Goal: Book appointment/travel/reservation

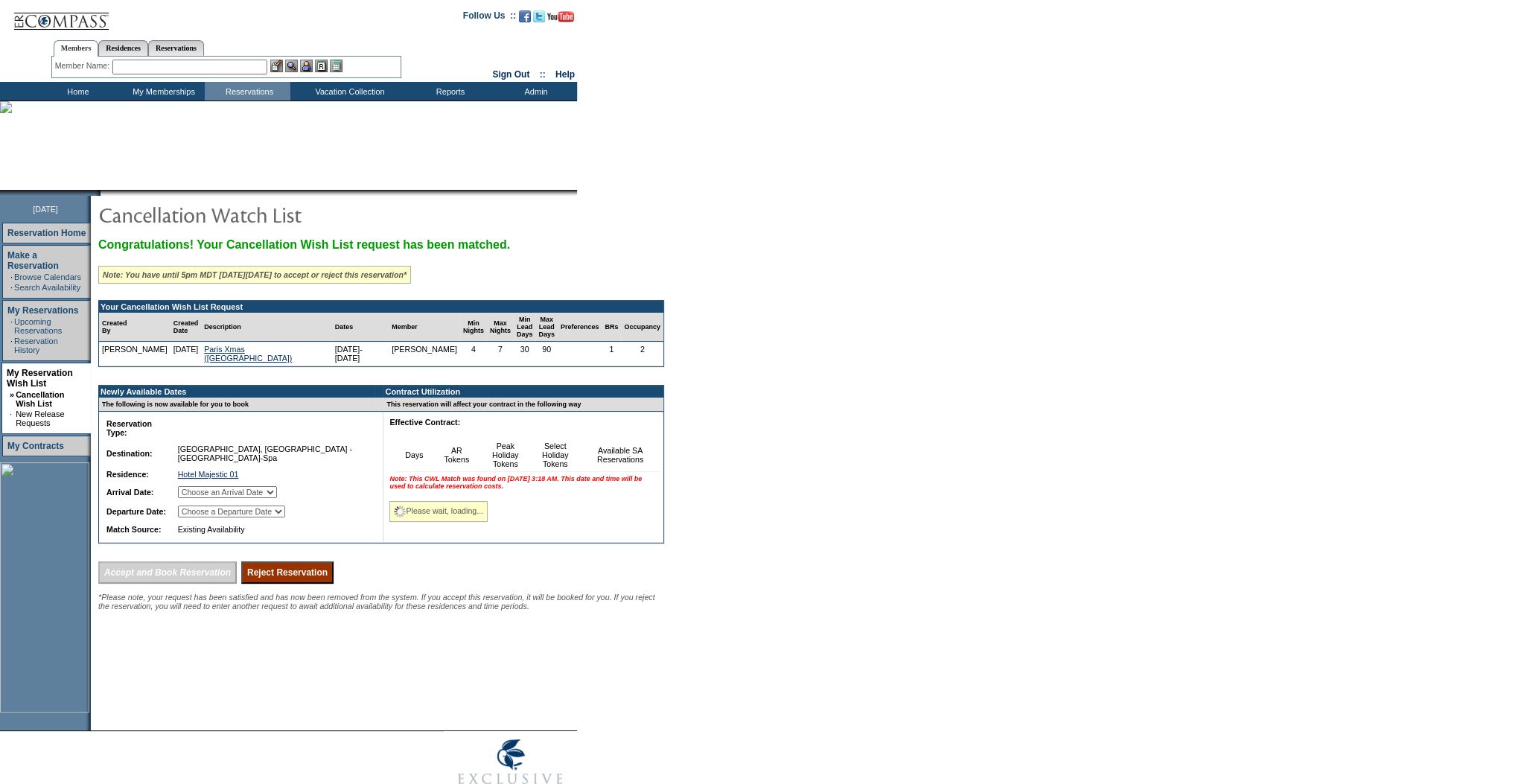
click at [259, 460] on table "Reservation Type: Reservation Subtype: Destination: [GEOGRAPHIC_DATA], [GEOGRAP…" at bounding box center [236, 476] width 270 height 123
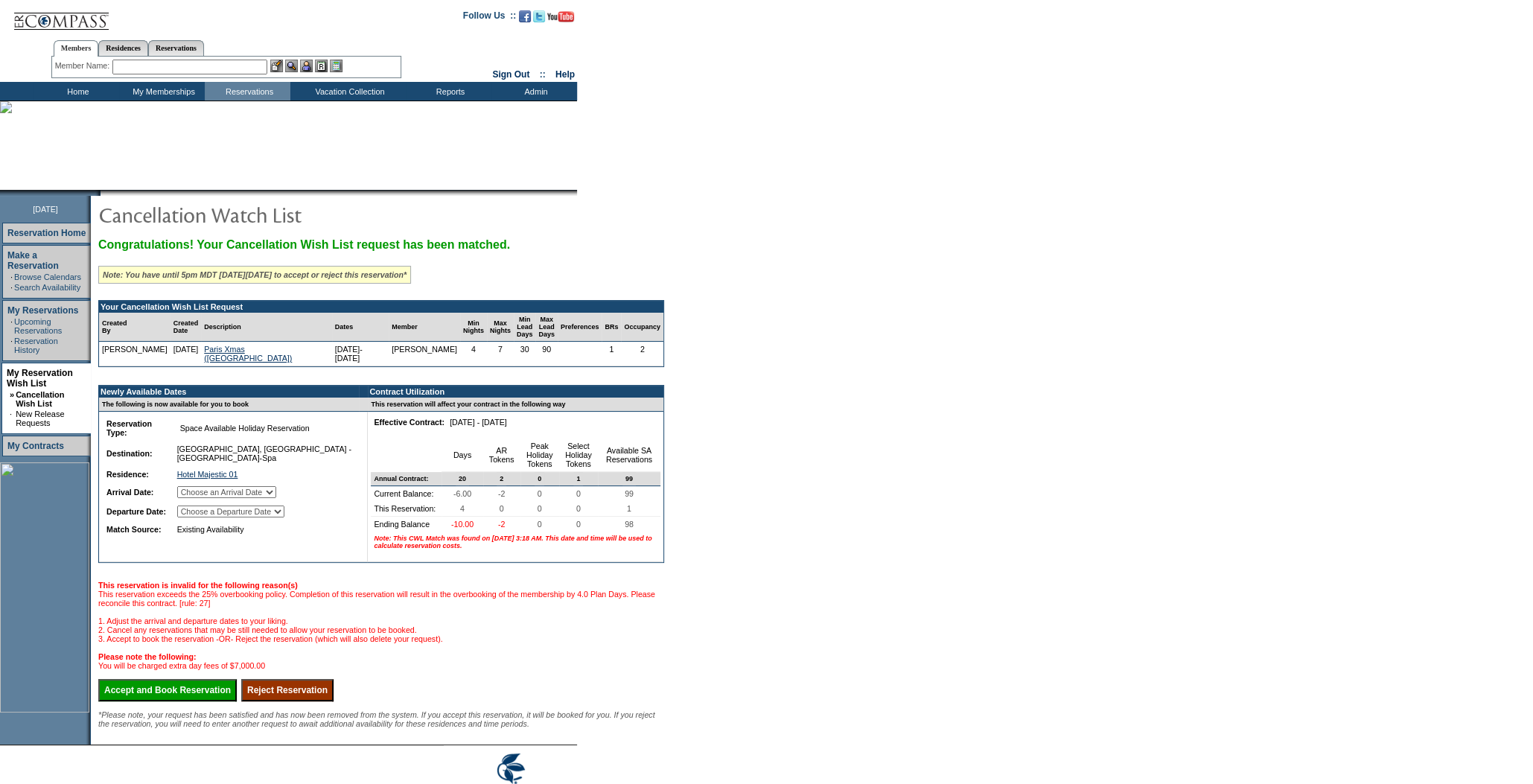
click at [277, 487] on select "Choose an Arrival Date [DATE] [DATE] [DATE] [DATE]" at bounding box center [226, 492] width 99 height 12
select select "12/23/2025"
click at [195, 486] on select "Choose an Arrival Date Tuesday, December 23, 2025 Wednesday, December 24, 2025 …" at bounding box center [226, 492] width 99 height 12
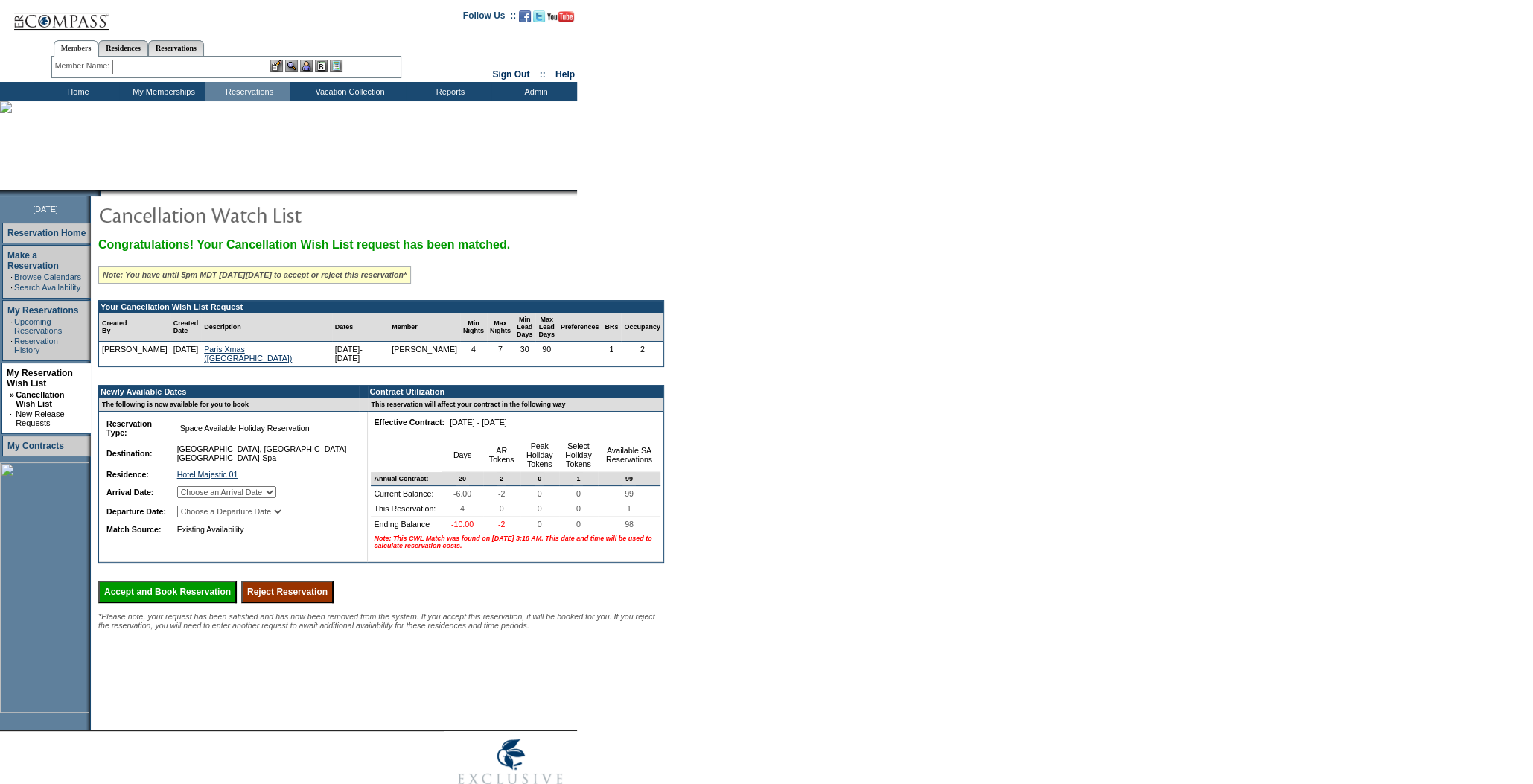
click at [285, 507] on select "Choose a Departure Date Wednesday, December 24, 2025 Thursday, December 25, 202…" at bounding box center [230, 511] width 107 height 12
select select "12/27/2025"
click at [197, 513] on select "Choose a Departure Date Wednesday, December 24, 2025 Thursday, December 25, 202…" at bounding box center [230, 511] width 107 height 12
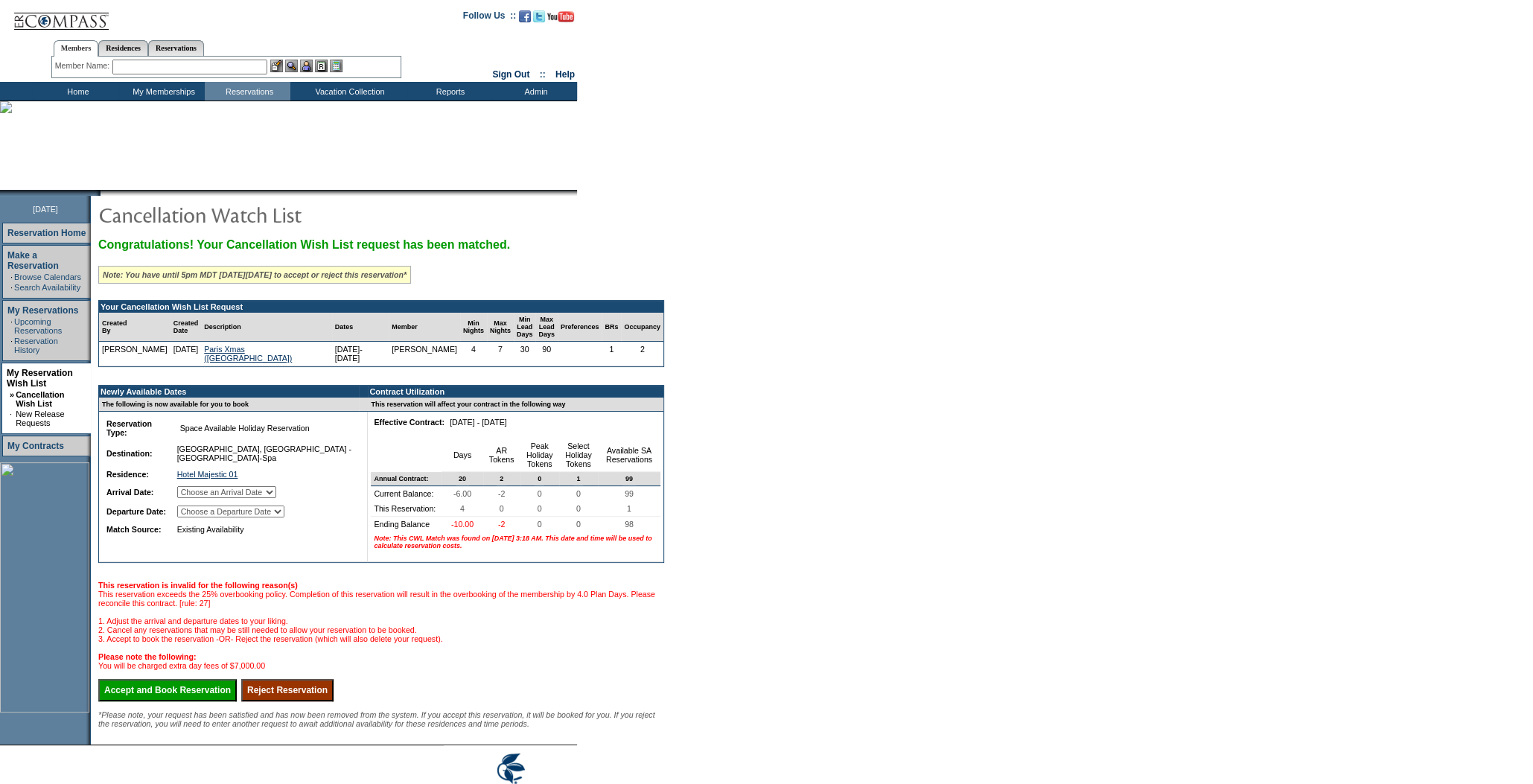
click at [216, 701] on input "Accept and Book Reservation" at bounding box center [167, 690] width 138 height 22
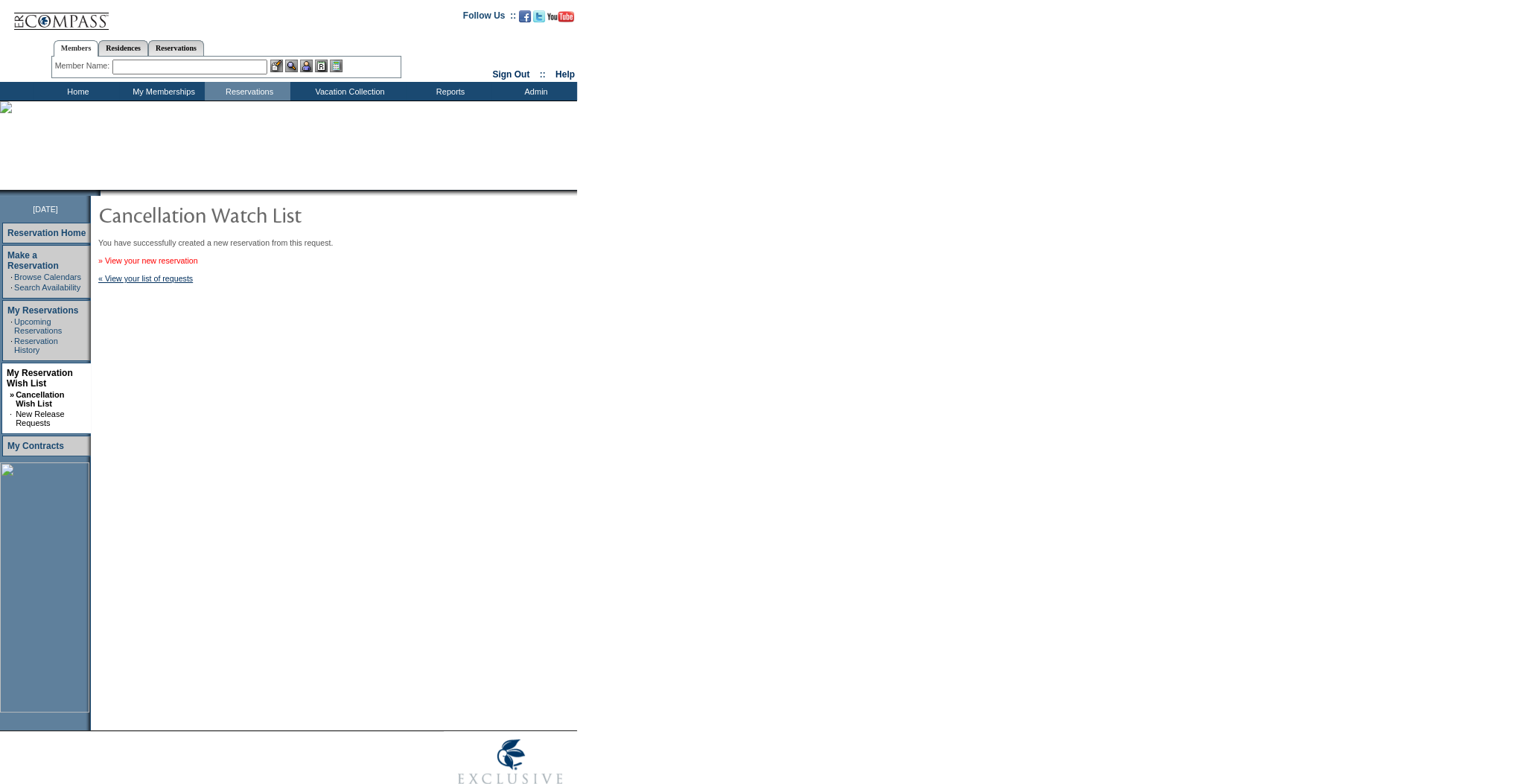
click at [194, 265] on link "» View your new reservation" at bounding box center [147, 261] width 99 height 9
